Goal: Task Accomplishment & Management: Use online tool/utility

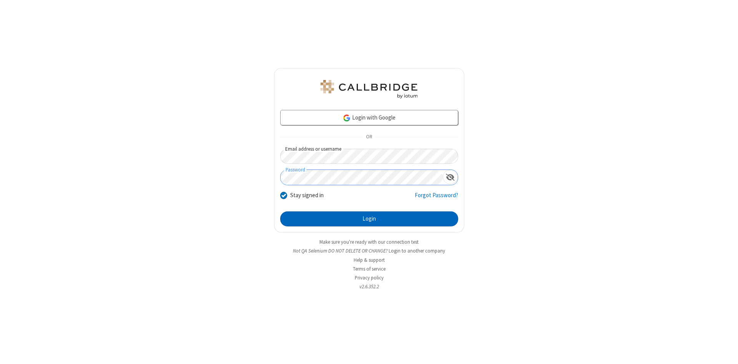
click at [369, 219] on button "Login" at bounding box center [369, 218] width 178 height 15
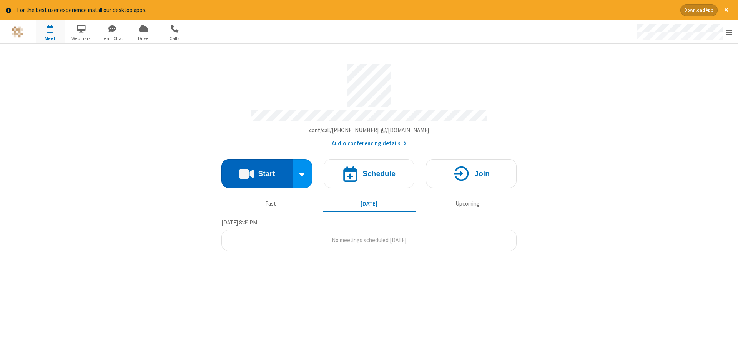
click at [257, 171] on button "Start" at bounding box center [256, 173] width 71 height 29
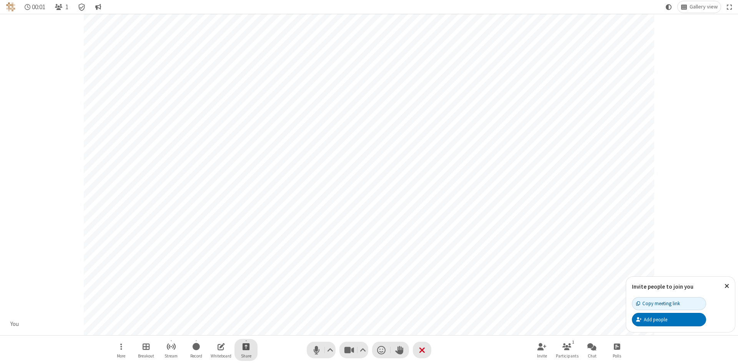
click at [246, 346] on span "Start sharing" at bounding box center [246, 347] width 7 height 10
click at [215, 328] on span "Share my screen" at bounding box center [215, 328] width 9 height 7
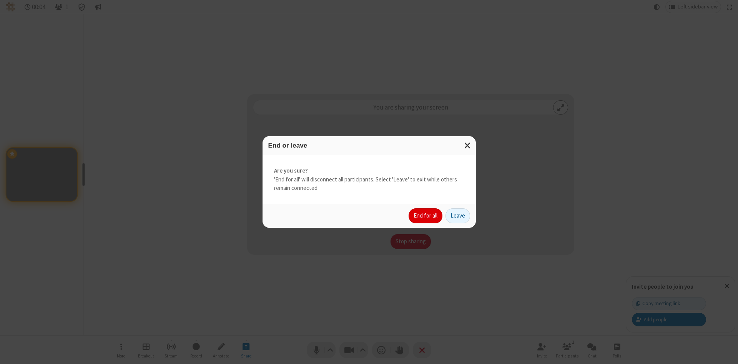
click at [426, 216] on button "End for all" at bounding box center [426, 215] width 34 height 15
